Goal: Task Accomplishment & Management: Manage account settings

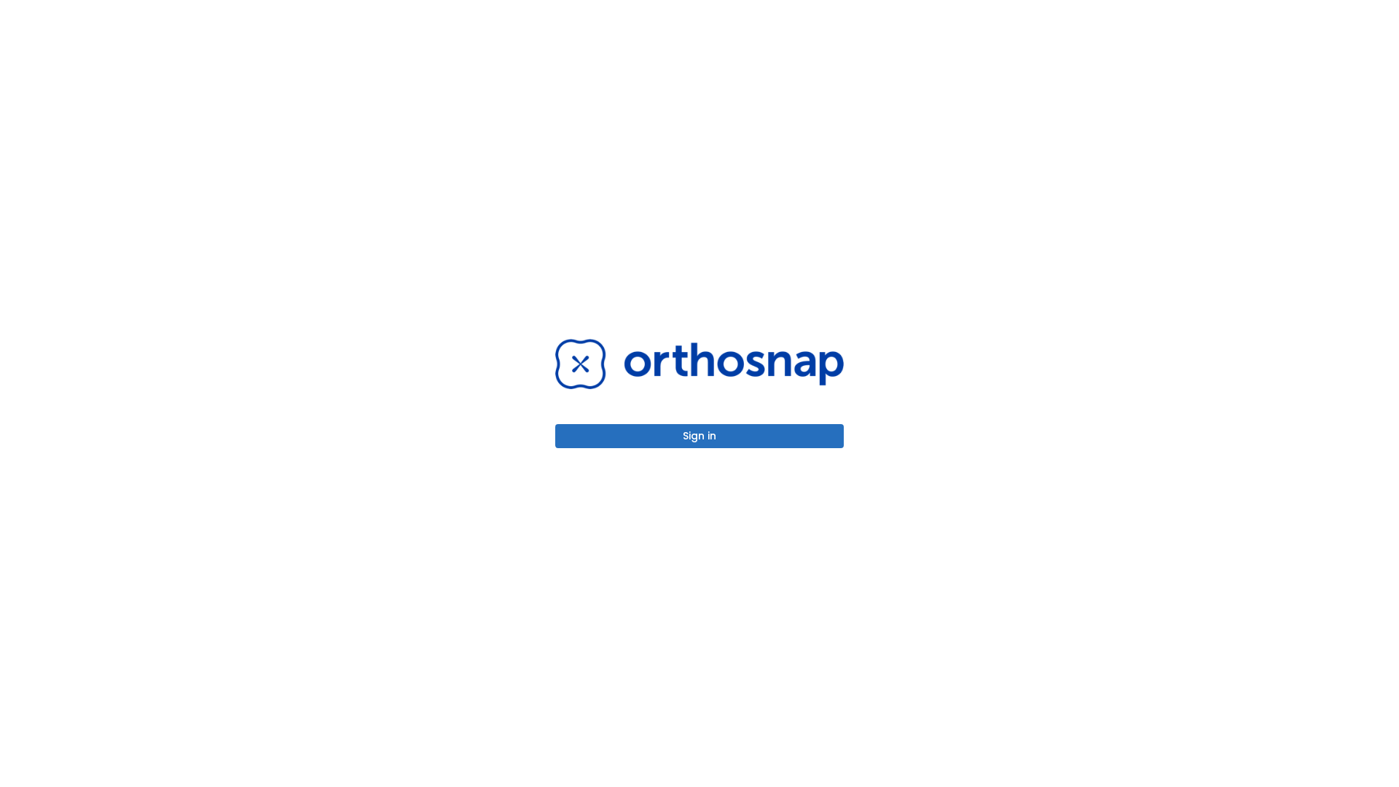
click at [699, 436] on button "Sign in" at bounding box center [699, 436] width 289 height 24
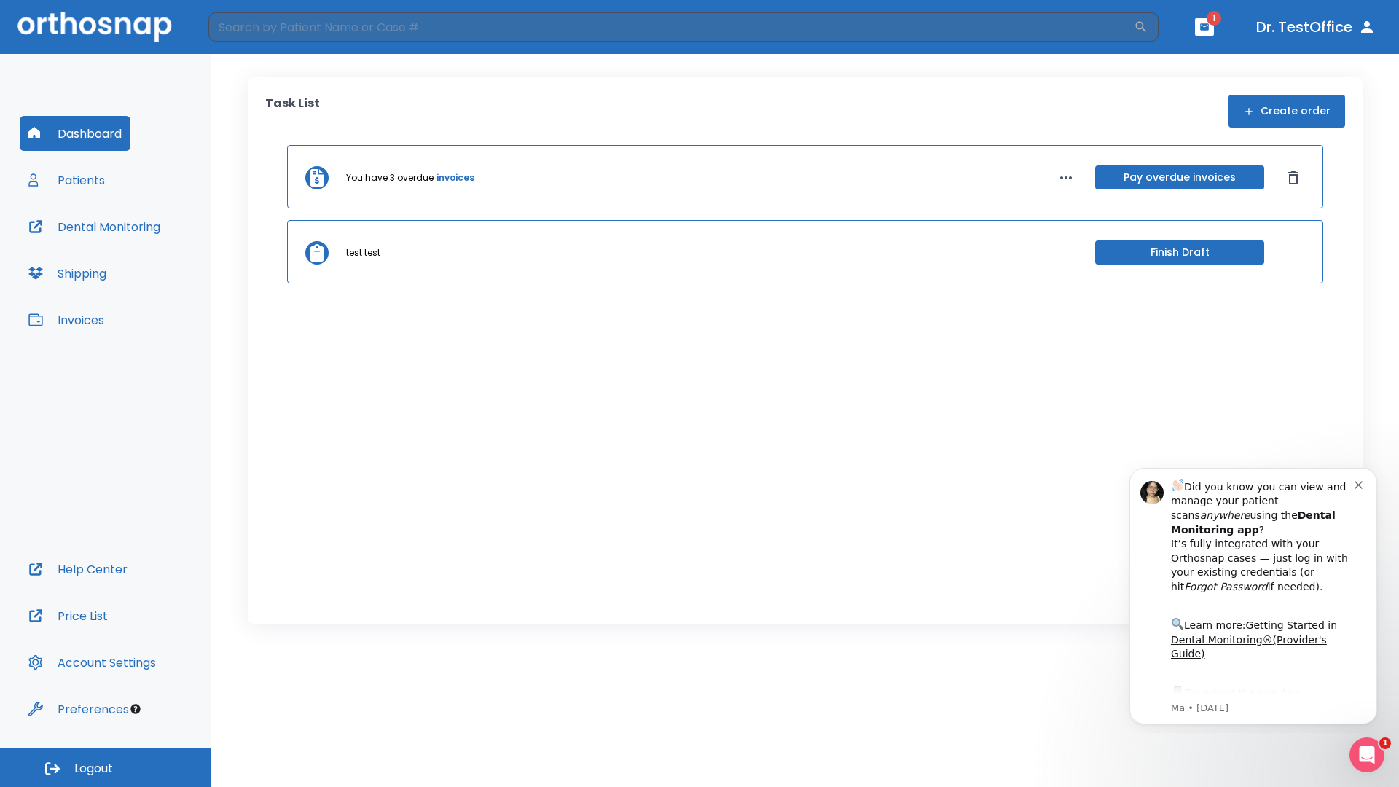
click at [106, 767] on span "Logout" at bounding box center [93, 769] width 39 height 16
